Goal: Task Accomplishment & Management: Use online tool/utility

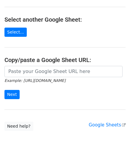
scroll to position [60, 0]
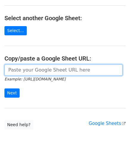
click at [30, 68] on input "url" at bounding box center [63, 70] width 118 height 11
paste input "https://docs.google.com/spreadsheets/d/1_keHh8U-0a09WtXBsUDFSSKVT8uVB_hQxSUA6ad…"
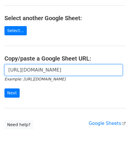
scroll to position [0, 132]
type input "https://docs.google.com/spreadsheets/d/1_keHh8U-0a09WtXBsUDFSSKVT8uVB_hQxSUA6ad…"
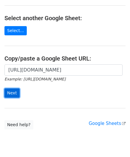
click at [13, 91] on input "Next" at bounding box center [11, 93] width 15 height 9
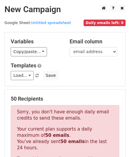
scroll to position [201, 0]
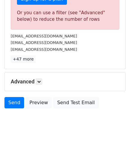
click at [40, 76] on div "Advanced Tracking Track Opens UTM Codes Track Clicks Filters Only include sprea…" at bounding box center [65, 82] width 120 height 18
drag, startPoint x: 37, startPoint y: 80, endPoint x: 57, endPoint y: 90, distance: 22.1
click at [37, 80] on link at bounding box center [39, 82] width 7 height 7
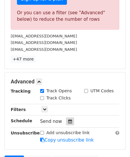
click at [68, 120] on icon at bounding box center [70, 122] width 4 height 4
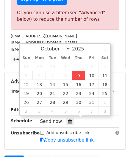
type input "[DATE] 12:00"
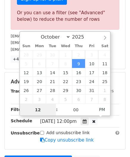
paste input "8"
type input "8"
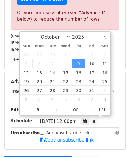
type input "[DATE] 20:00"
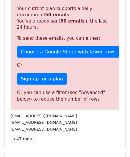
scroll to position [251, 0]
